Goal: Find specific page/section: Find specific page/section

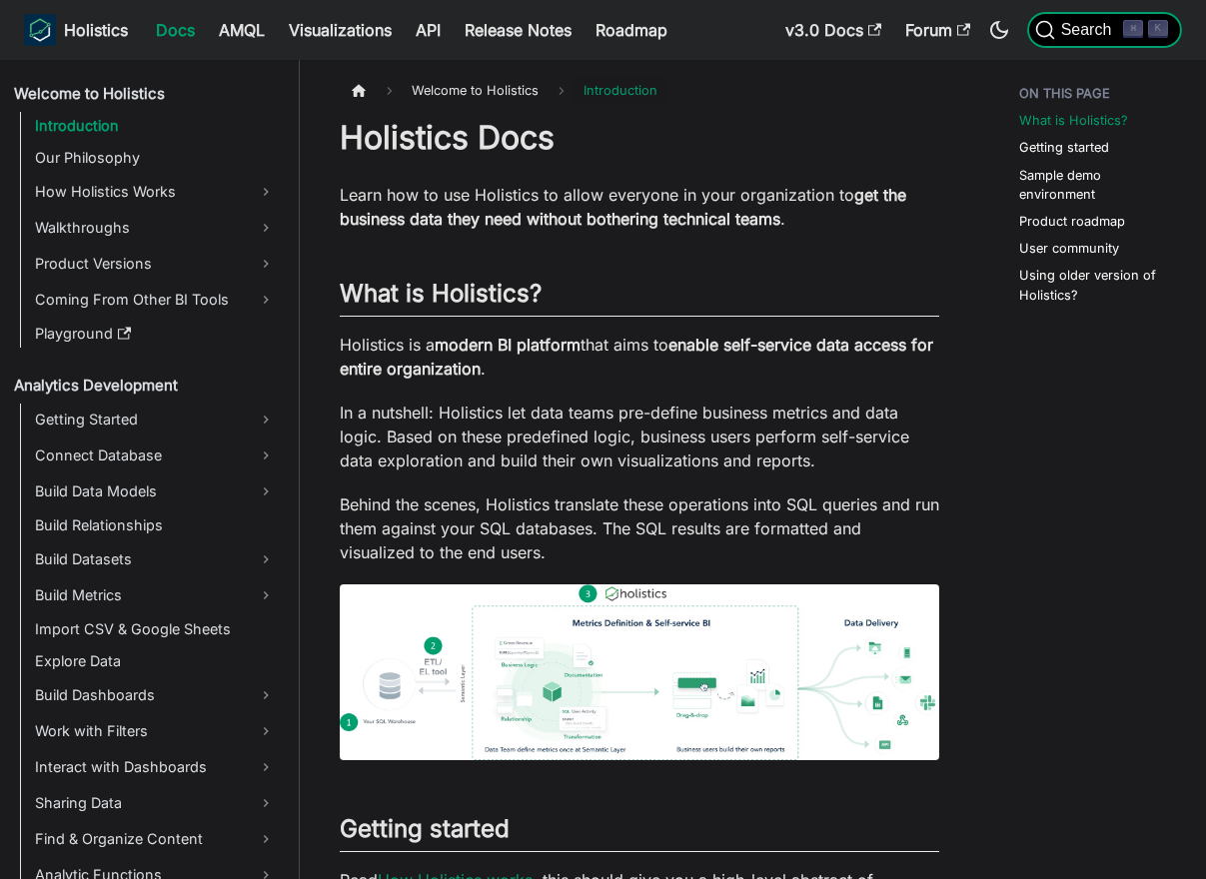
click at [1081, 45] on button "Search ⌘ K" at bounding box center [1104, 30] width 155 height 36
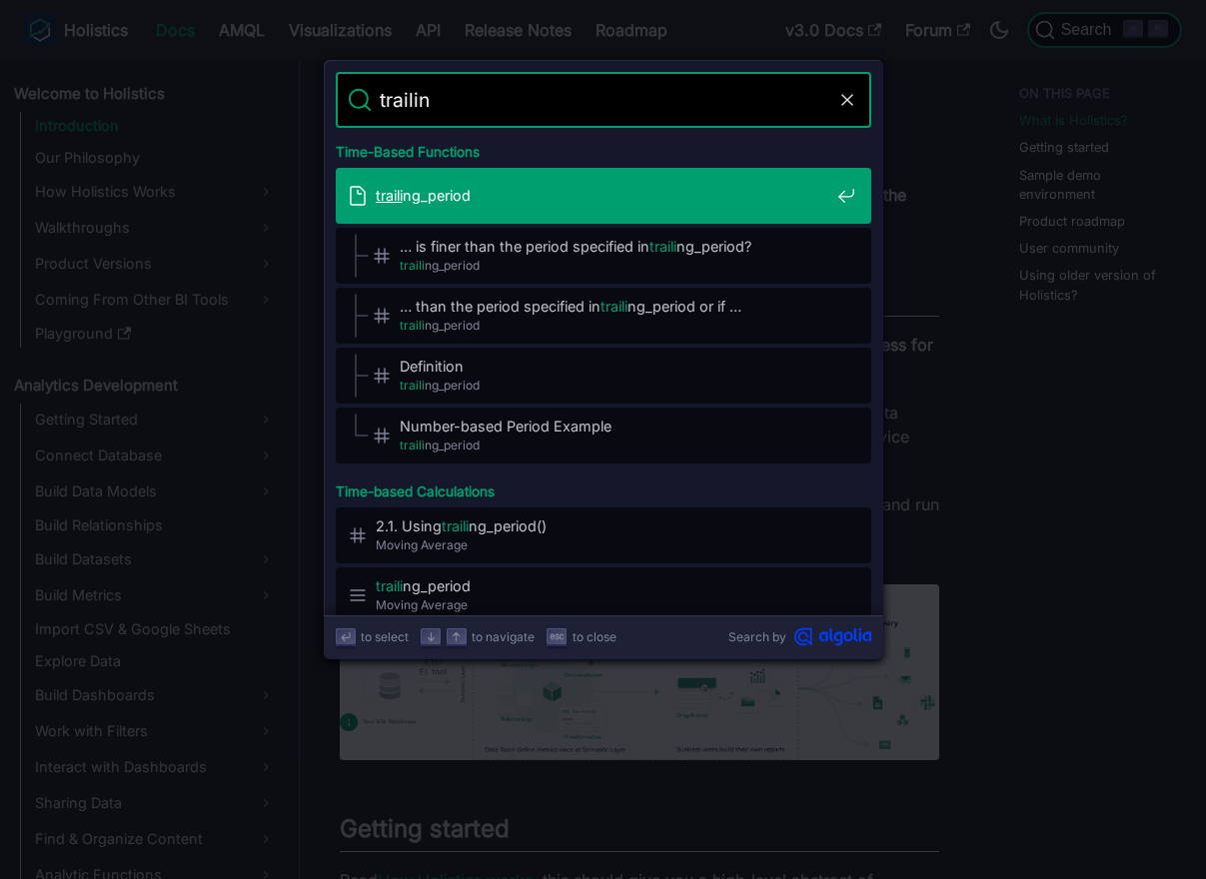
type input "trailing"
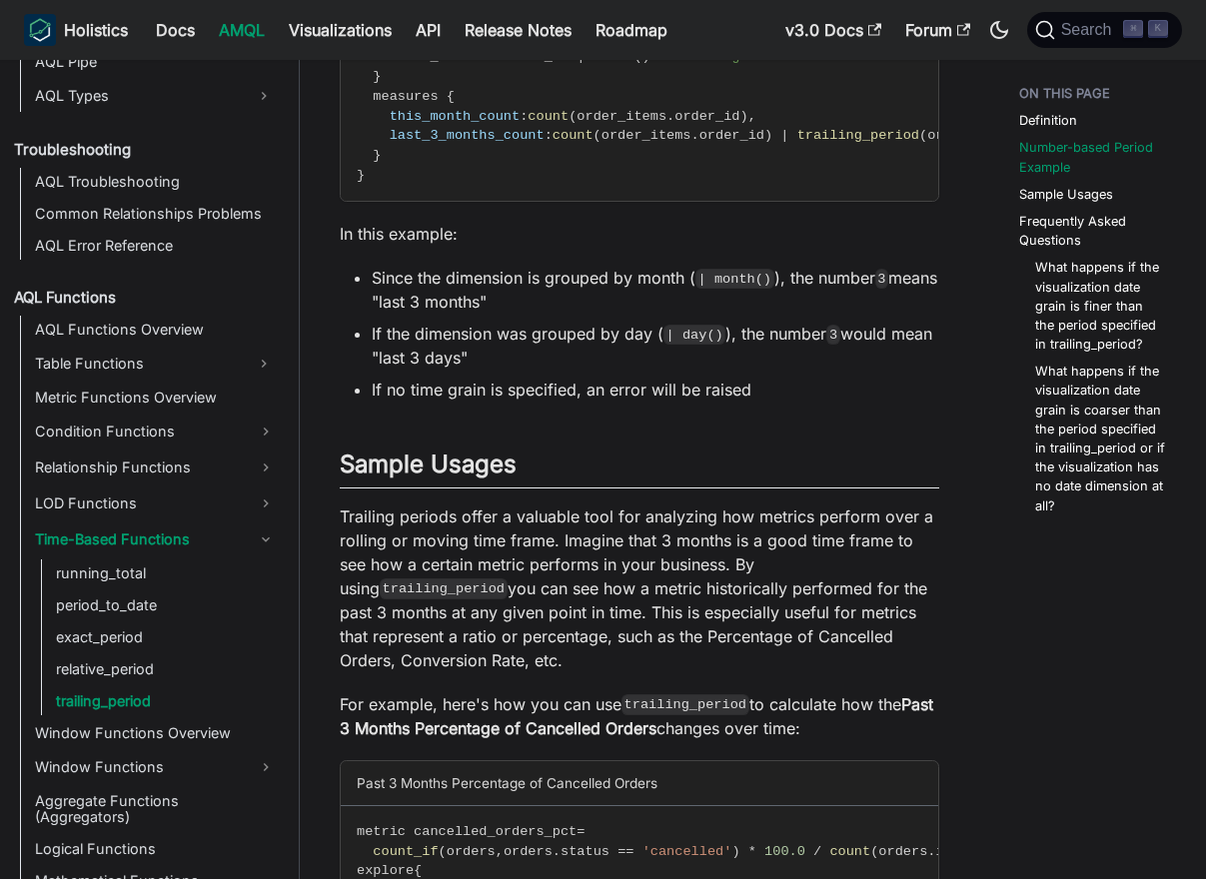
scroll to position [1430, 0]
